Goal: Information Seeking & Learning: Obtain resource

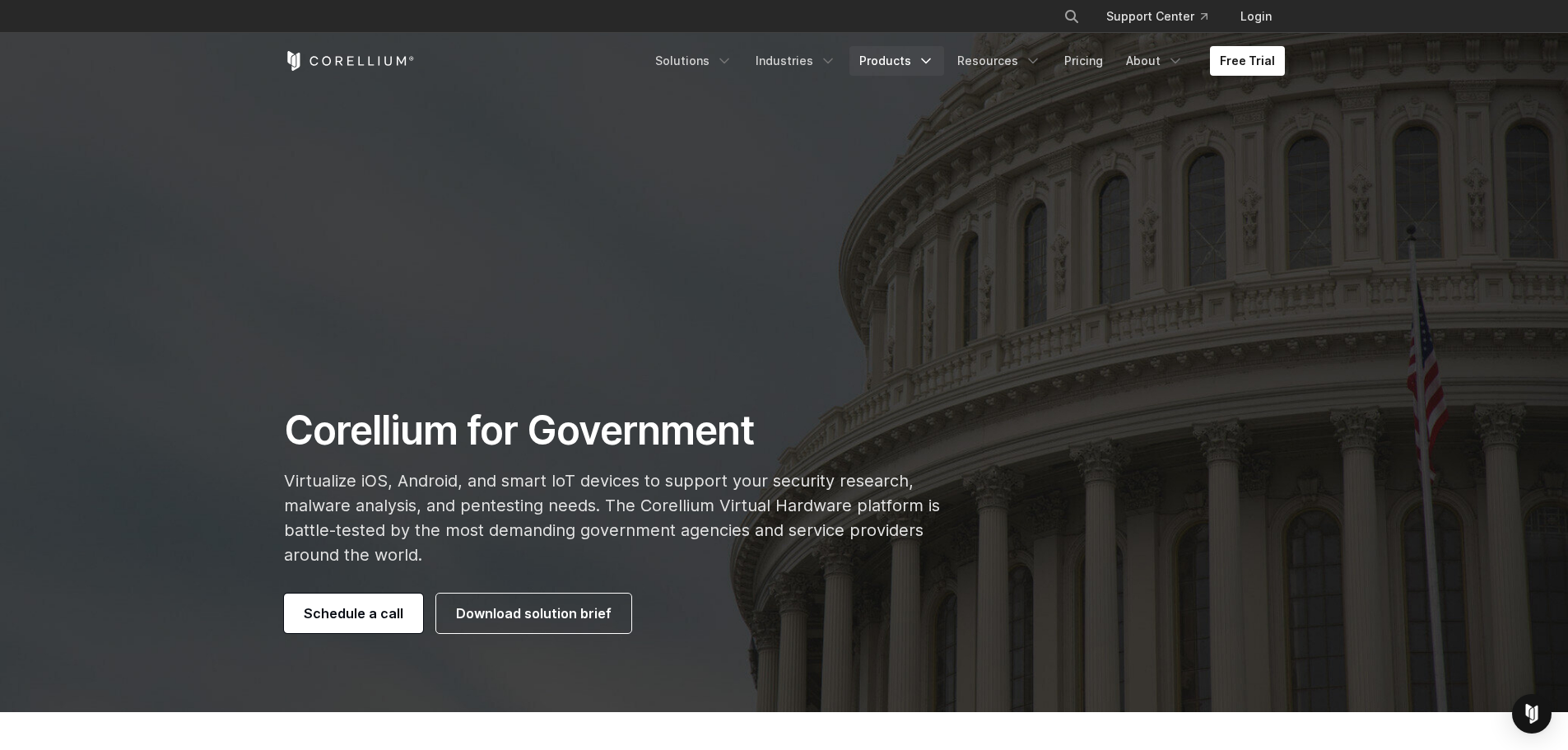
click at [927, 58] on icon "Navigation Menu" at bounding box center [926, 60] width 17 height 17
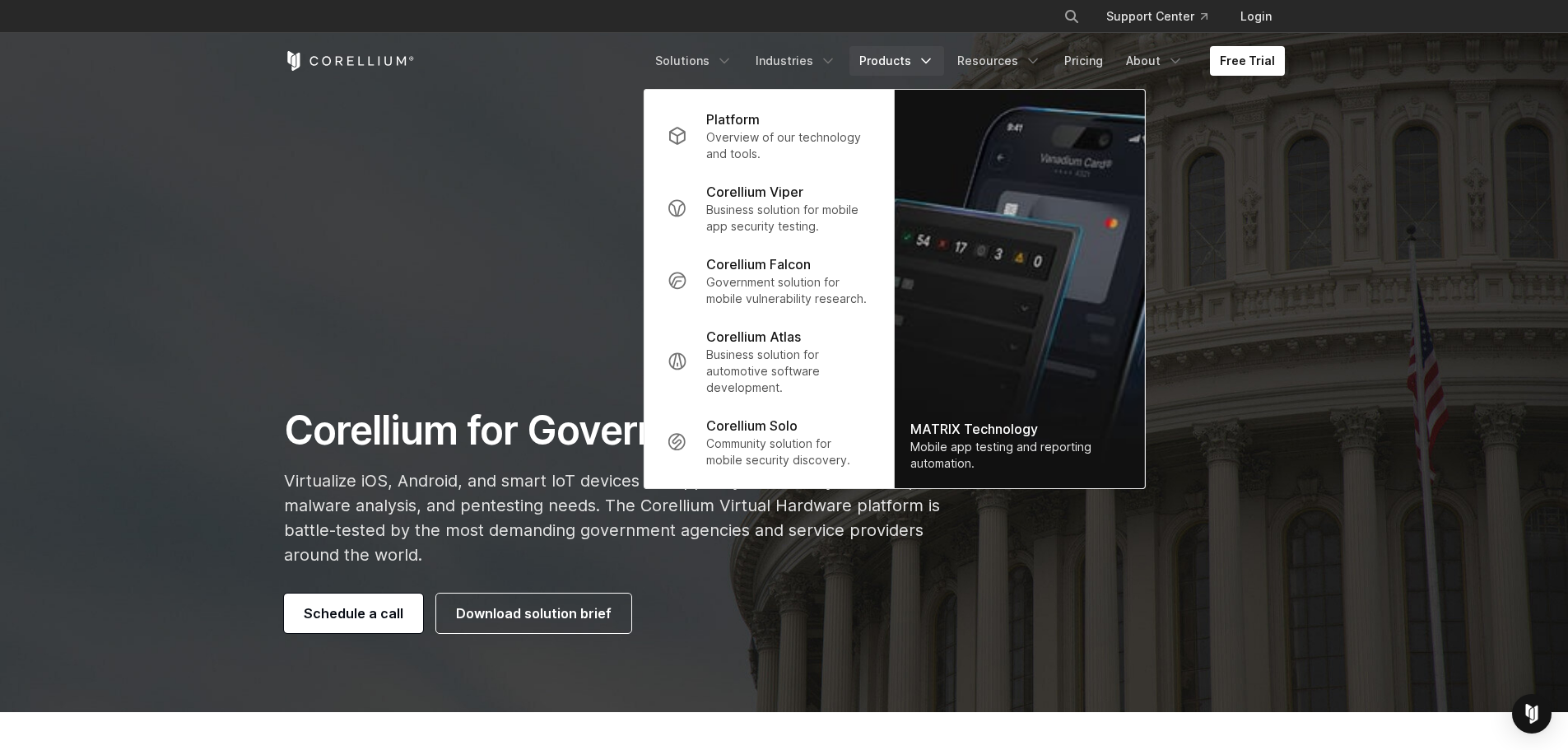
click at [934, 60] on icon "Navigation Menu" at bounding box center [926, 60] width 17 height 17
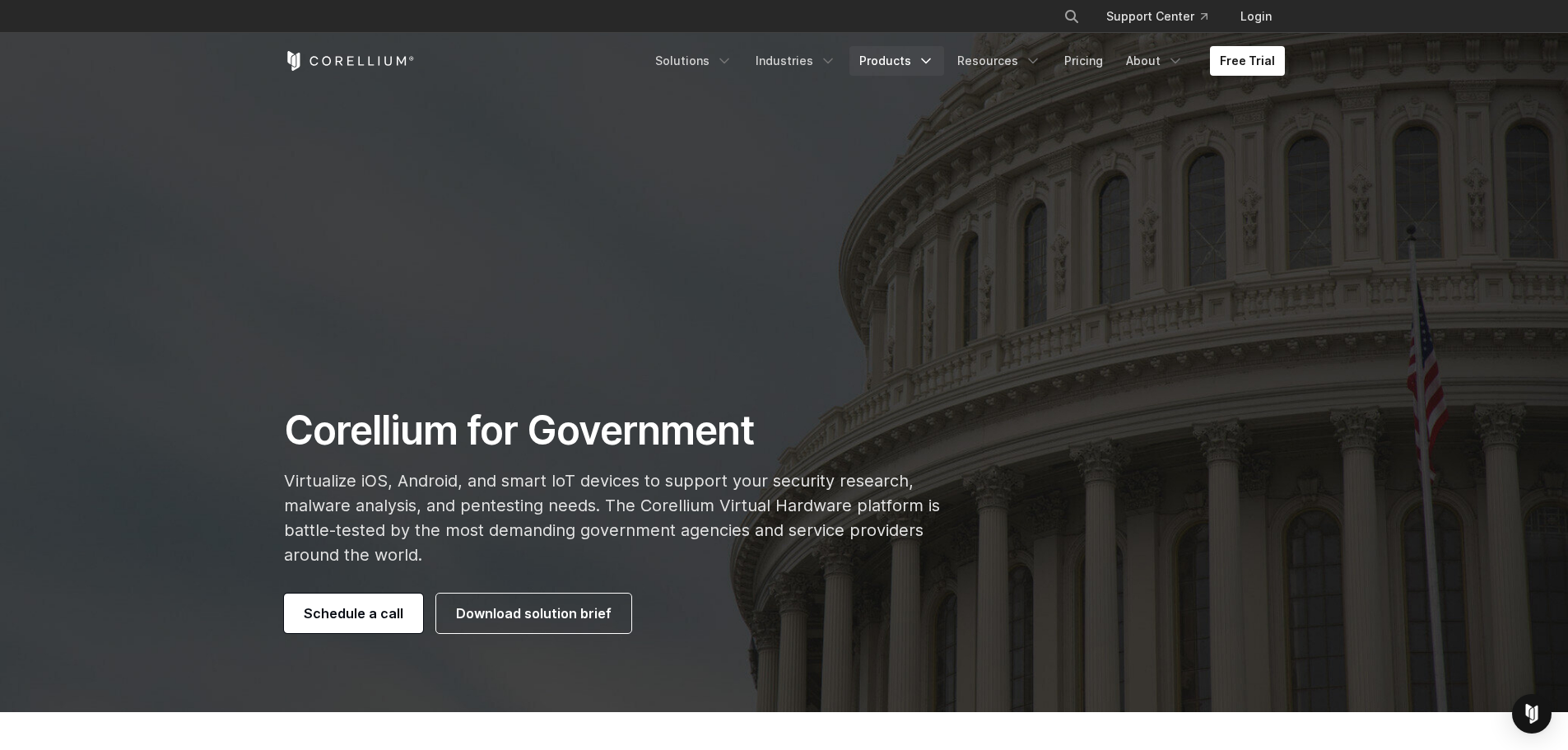
click at [934, 60] on icon "Navigation Menu" at bounding box center [926, 60] width 17 height 17
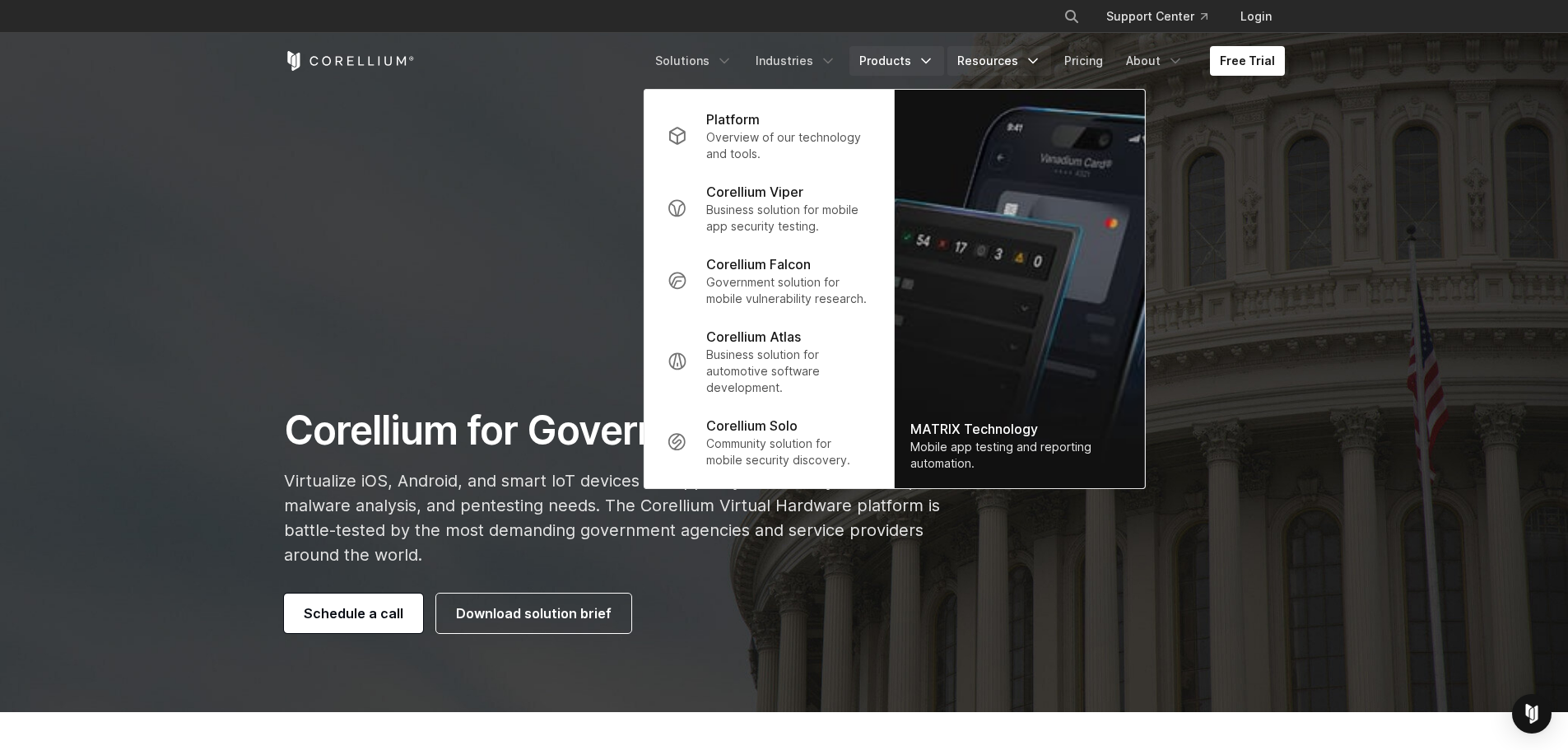
click at [1041, 63] on icon "Navigation Menu" at bounding box center [1033, 60] width 17 height 17
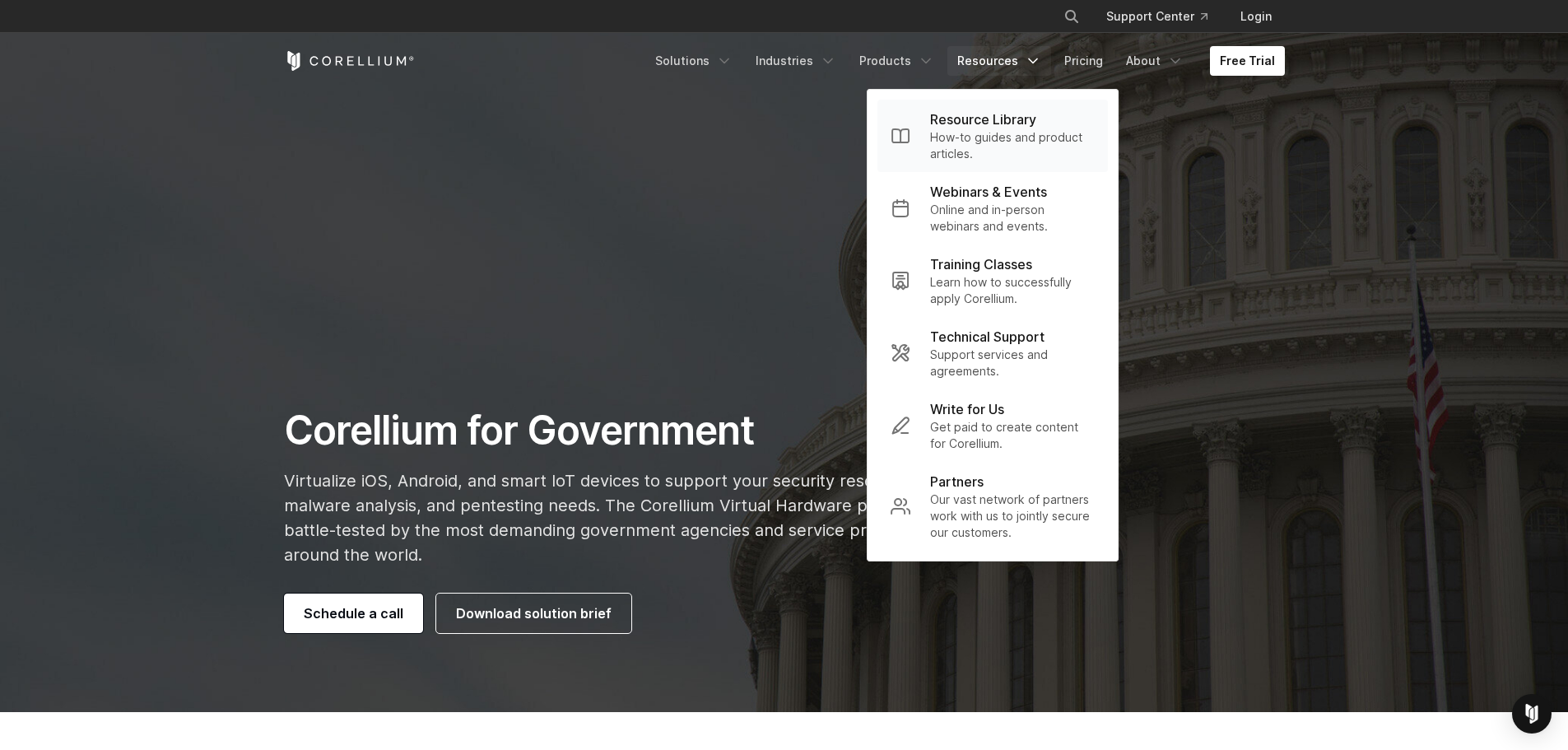
click at [996, 117] on p "Resource Library" at bounding box center [983, 119] width 106 height 20
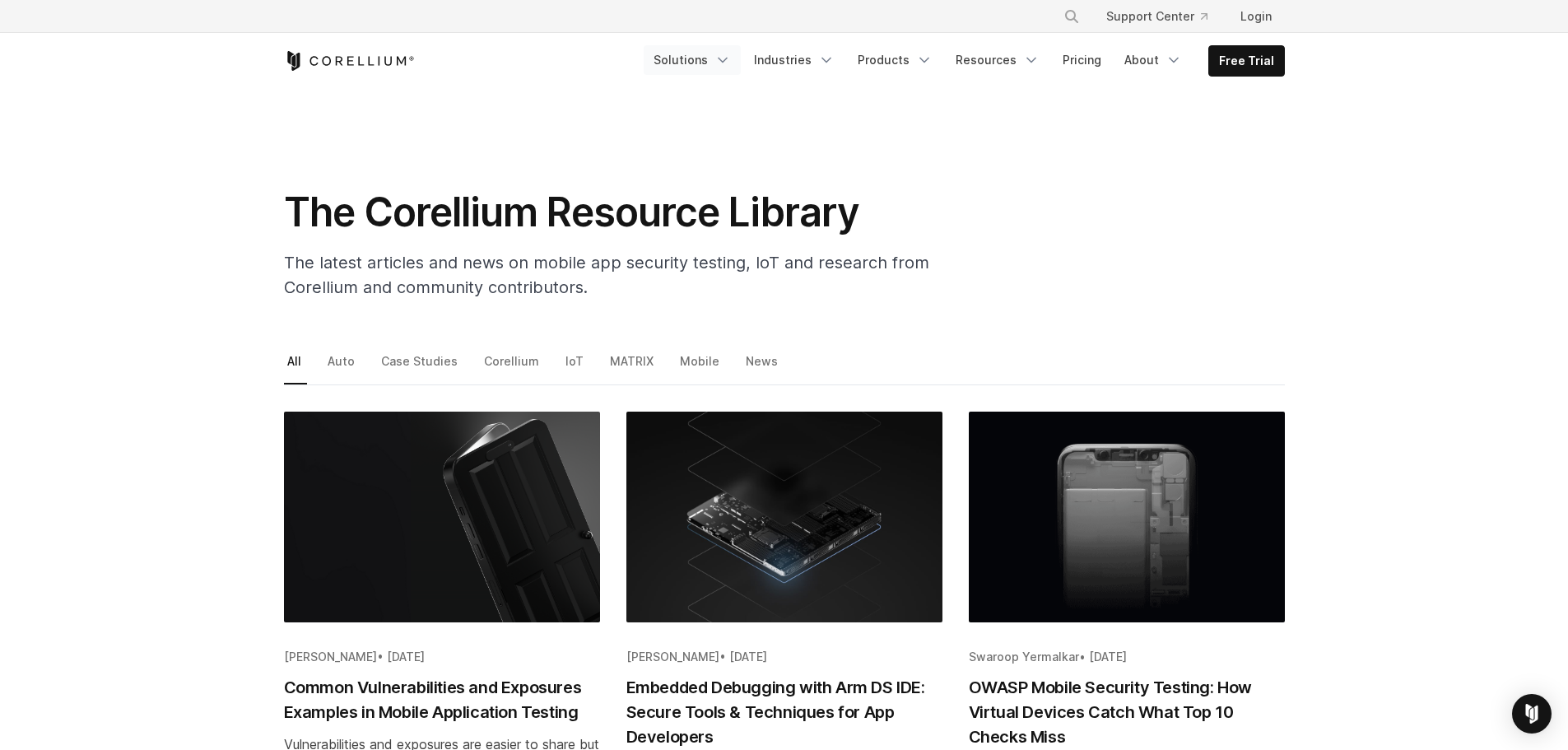
click at [727, 60] on polyline "Navigation Menu" at bounding box center [722, 60] width 8 height 4
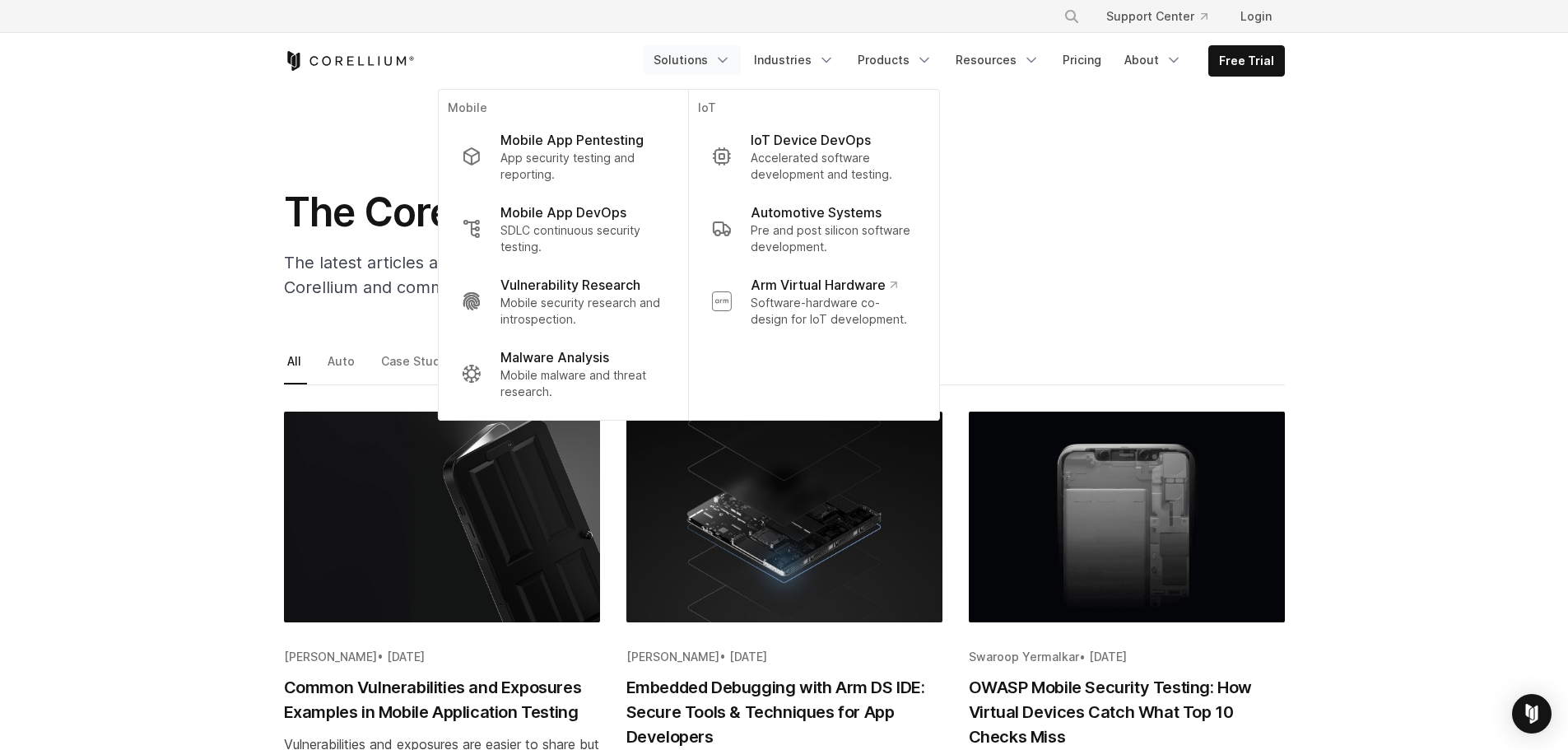
click at [1408, 234] on section "The Corellium Resource Library The latest articles and news on mobile app secur…" at bounding box center [784, 201] width 1568 height 224
